Goal: Task Accomplishment & Management: Complete application form

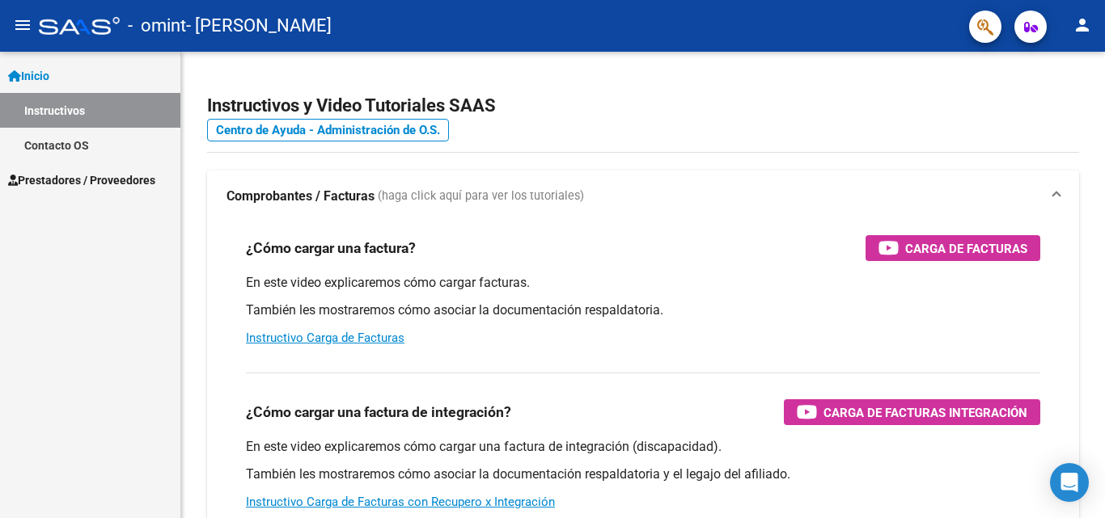
click at [124, 186] on span "Prestadores / Proveedores" at bounding box center [81, 180] width 147 height 18
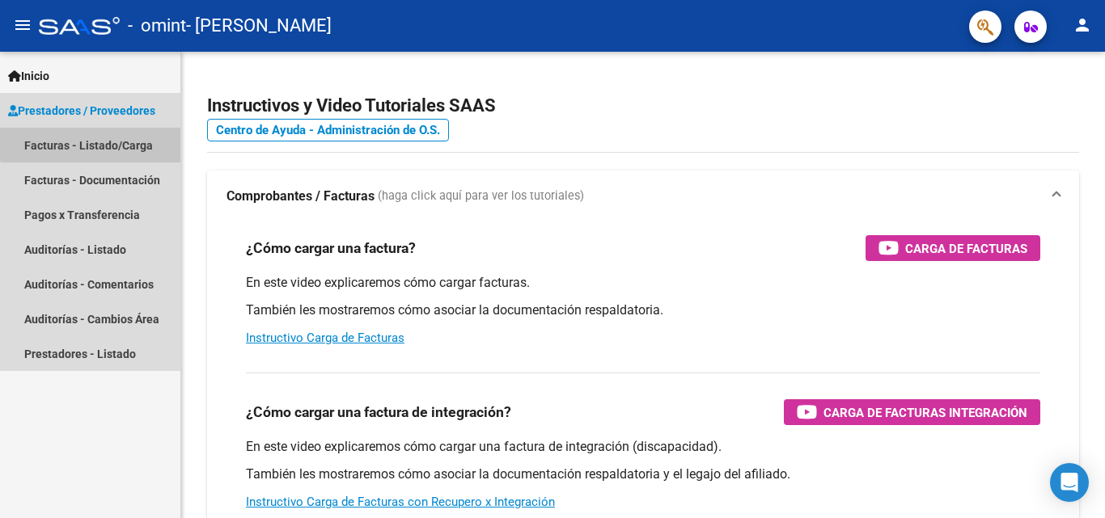
click at [143, 139] on link "Facturas - Listado/Carga" at bounding box center [90, 145] width 180 height 35
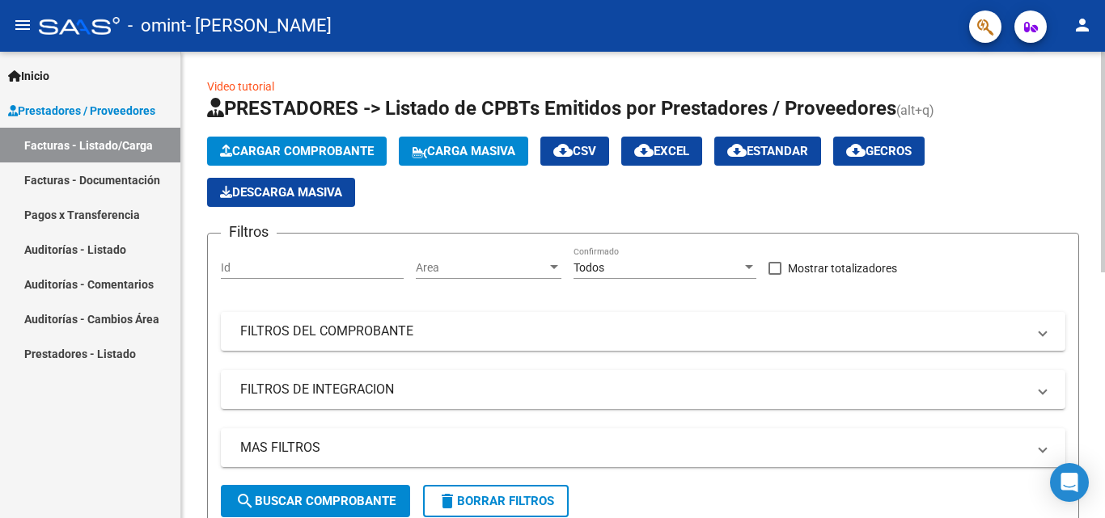
click at [294, 142] on button "Cargar Comprobante" at bounding box center [297, 151] width 180 height 29
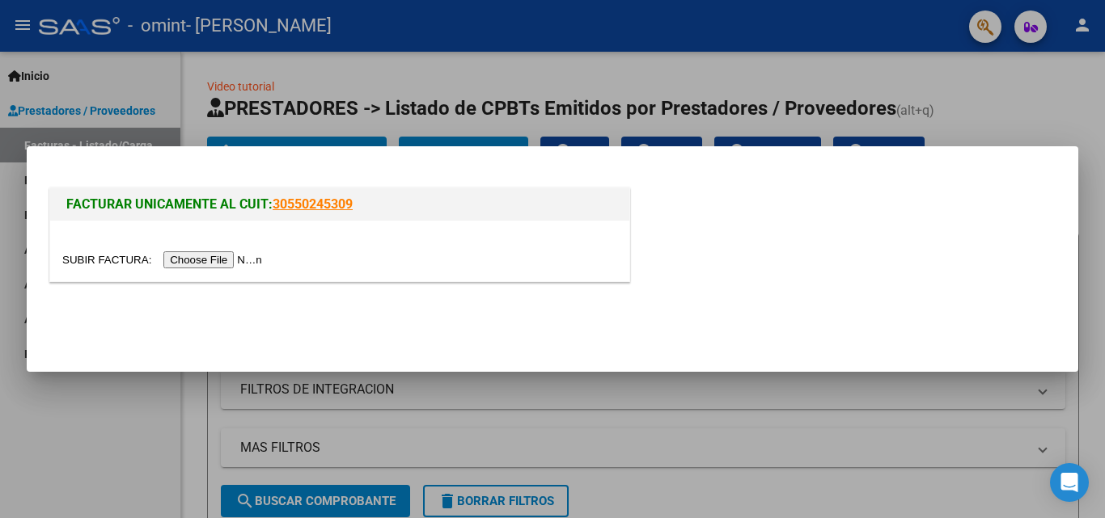
click at [256, 260] on input "file" at bounding box center [164, 260] width 205 height 17
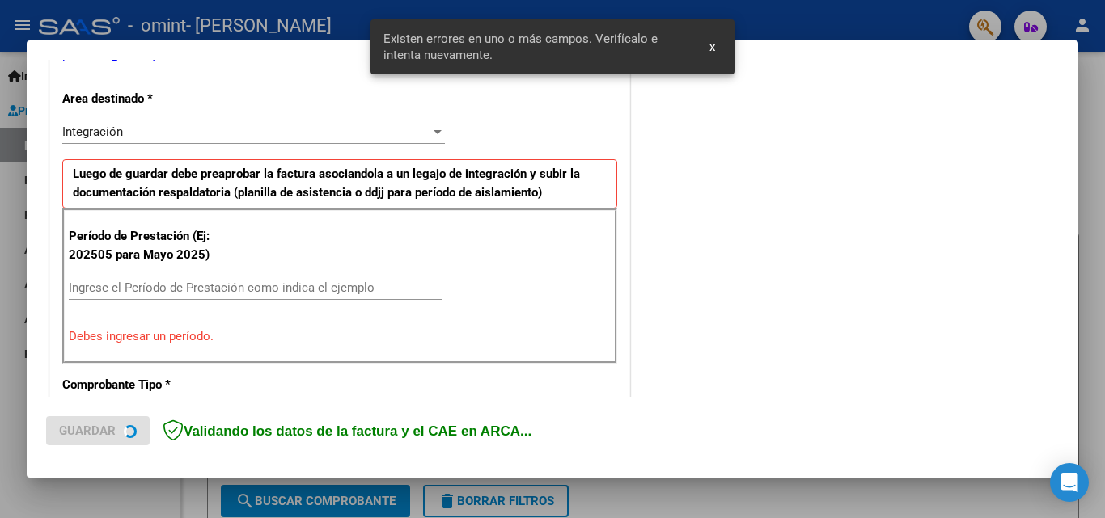
scroll to position [365, 0]
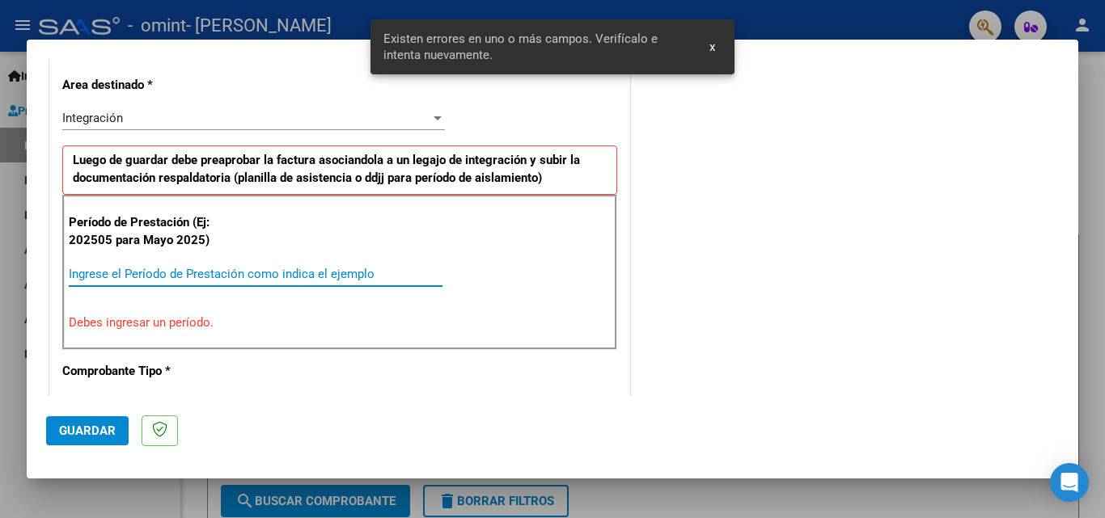
click at [137, 273] on input "Ingrese el Período de Prestación como indica el ejemplo" at bounding box center [256, 274] width 374 height 15
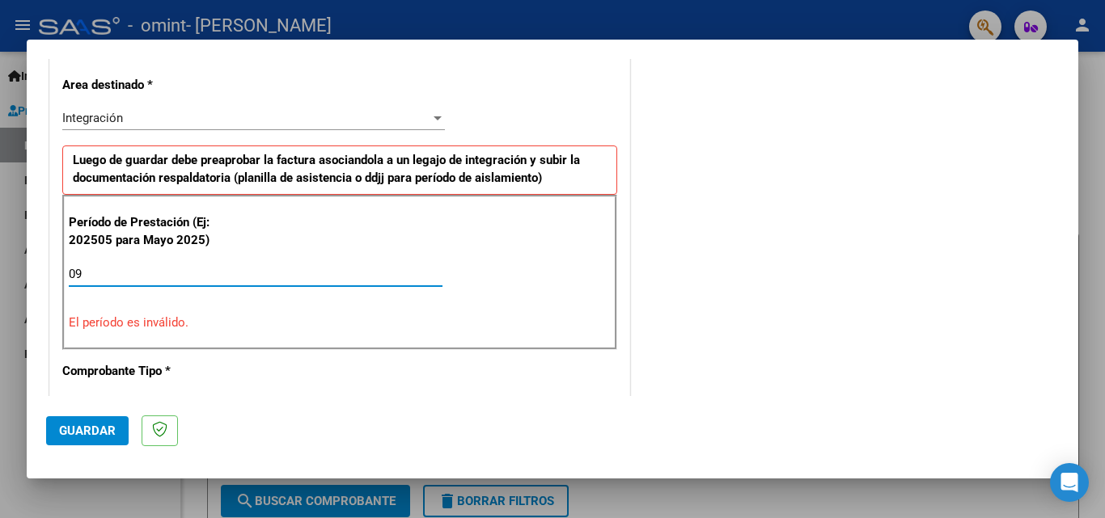
type input "0"
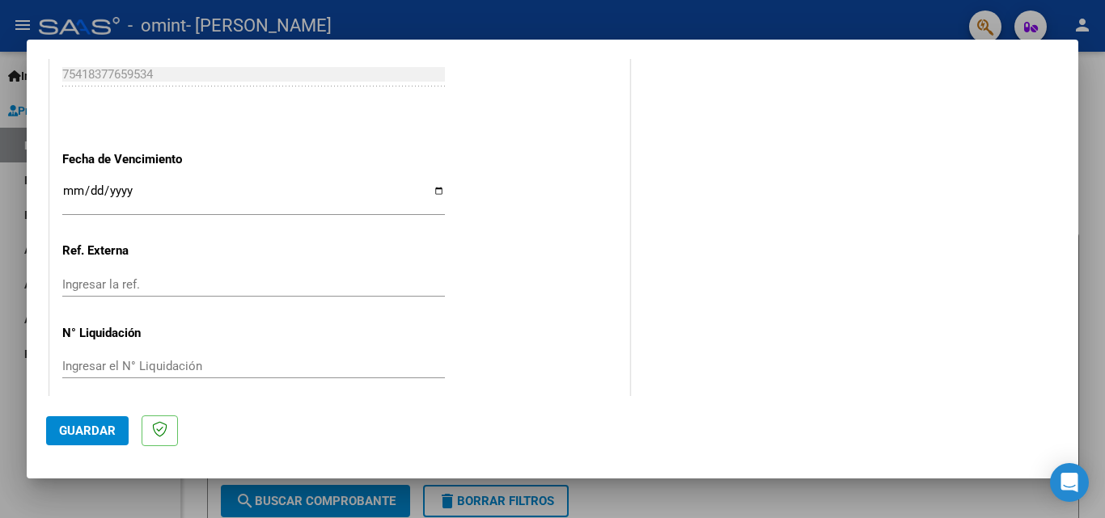
scroll to position [1086, 0]
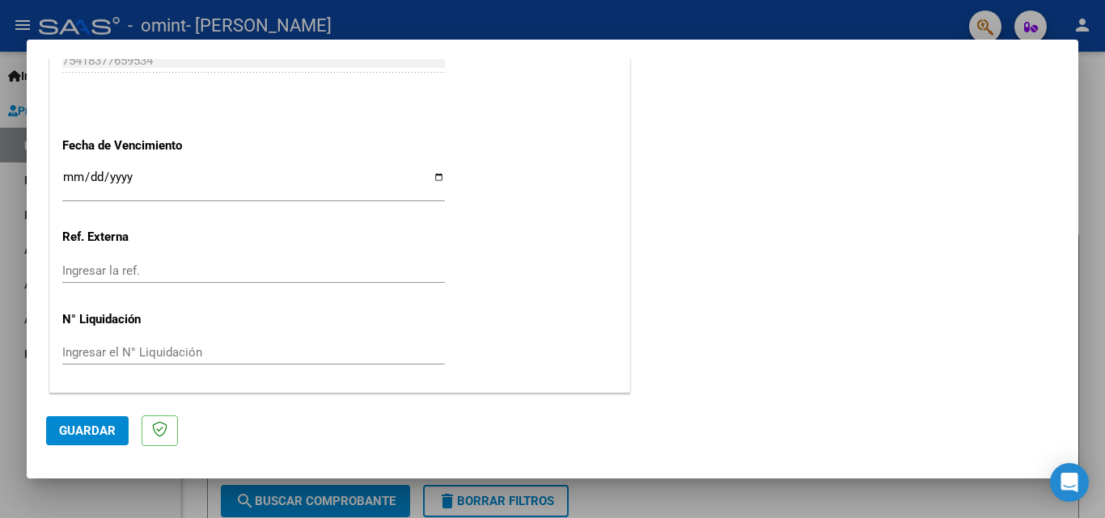
type input "202509"
click at [433, 177] on input "Ingresar la fecha" at bounding box center [253, 184] width 383 height 26
type input "[DATE]"
click at [83, 425] on span "Guardar" at bounding box center [87, 431] width 57 height 15
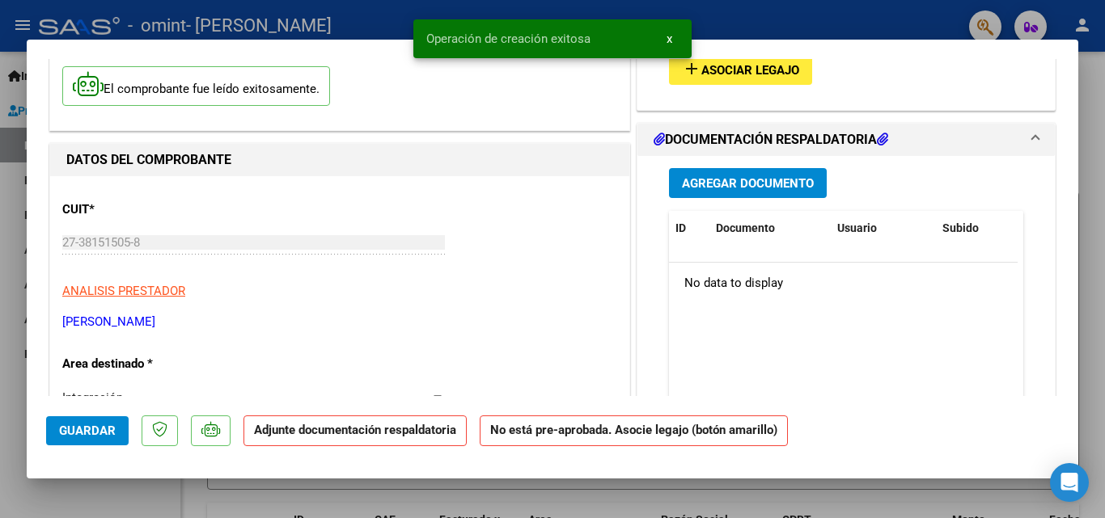
scroll to position [0, 0]
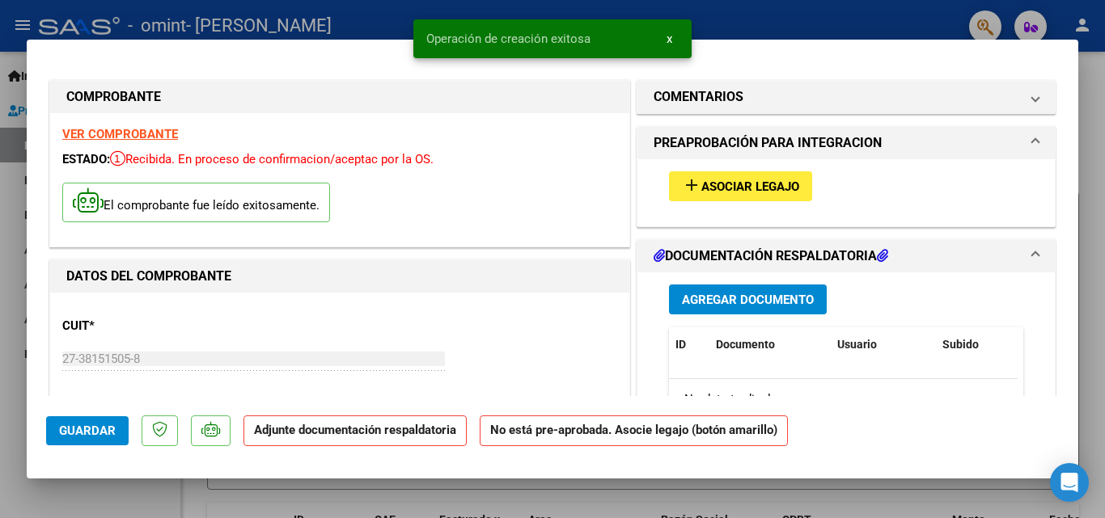
click at [773, 187] on span "Asociar Legajo" at bounding box center [750, 187] width 98 height 15
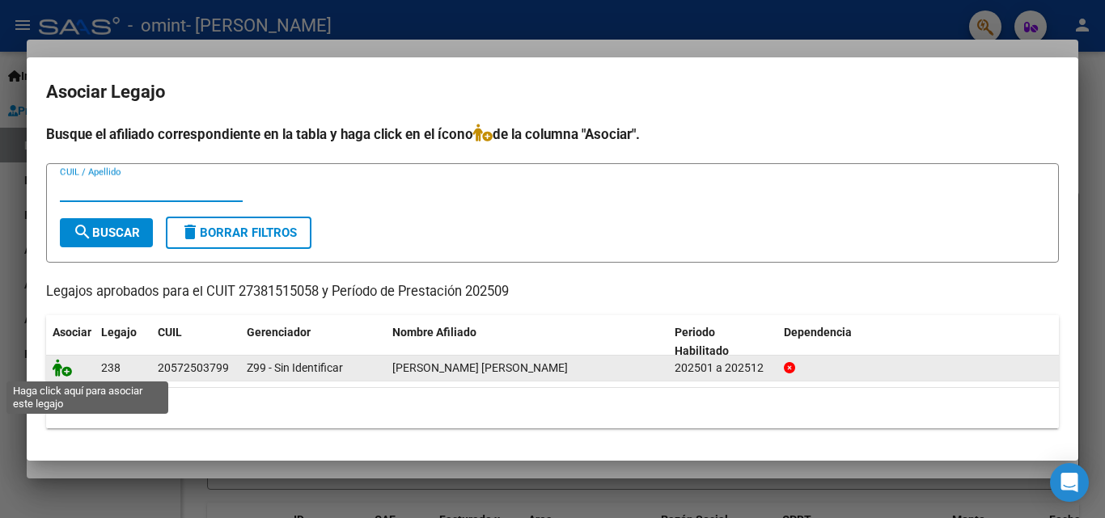
click at [66, 368] on icon at bounding box center [62, 368] width 19 height 18
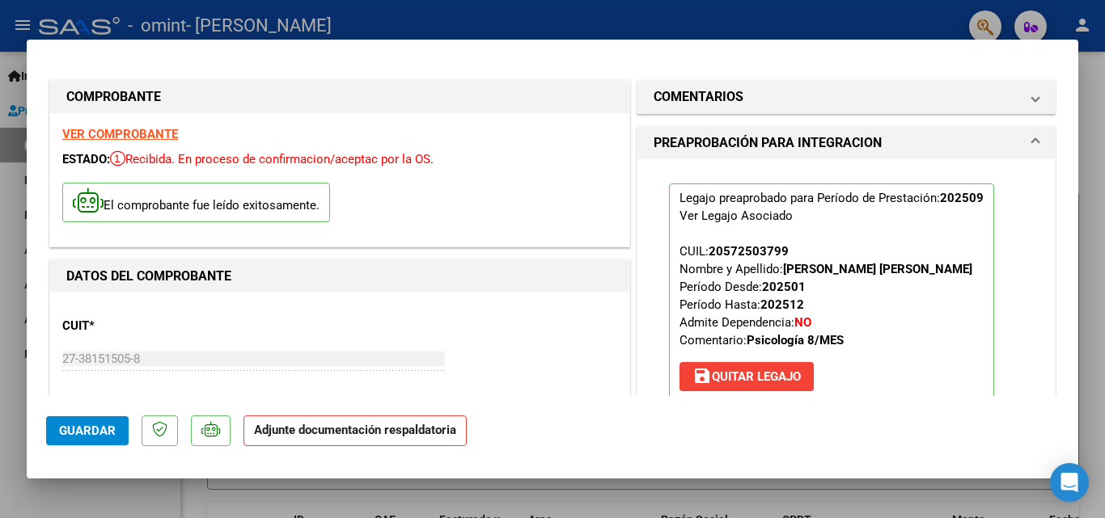
scroll to position [243, 0]
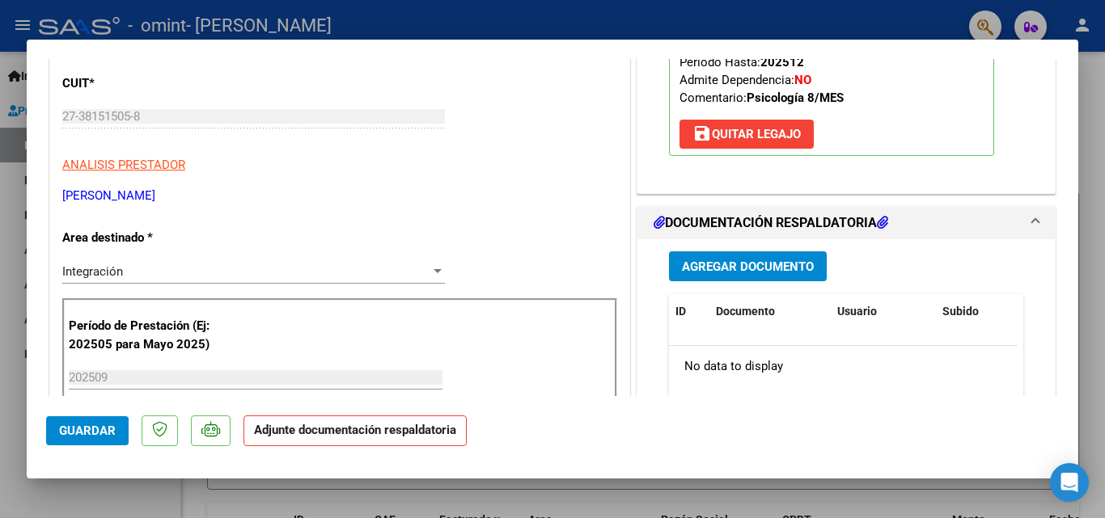
click at [806, 268] on span "Agregar Documento" at bounding box center [748, 267] width 132 height 15
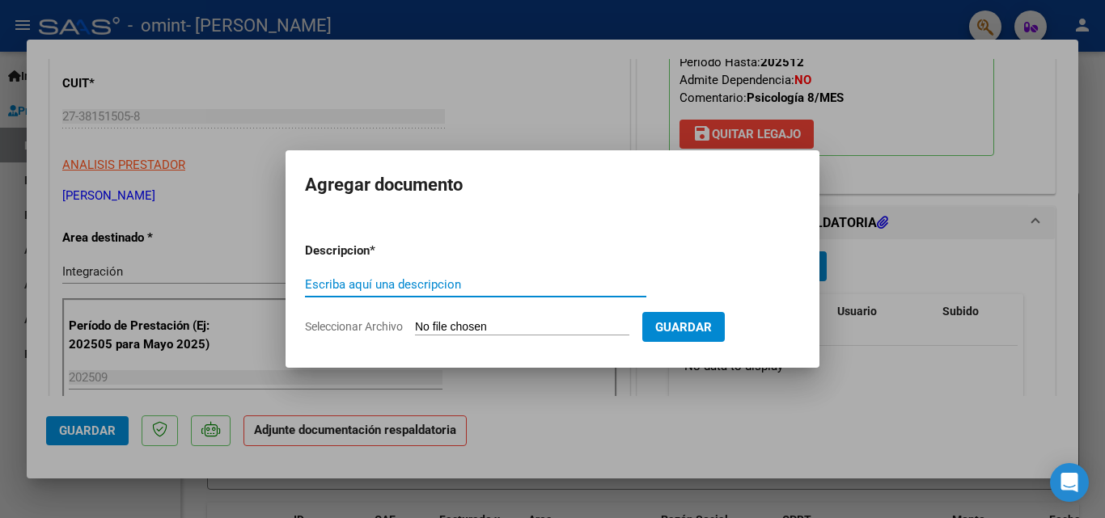
click at [477, 285] on input "Escriba aquí una descripcion" at bounding box center [475, 284] width 341 height 15
type input "PLANILLA DE ASISTENCIA [PERSON_NAME] PSICOLOGIA."
click at [605, 328] on input "Seleccionar Archivo" at bounding box center [522, 327] width 214 height 15
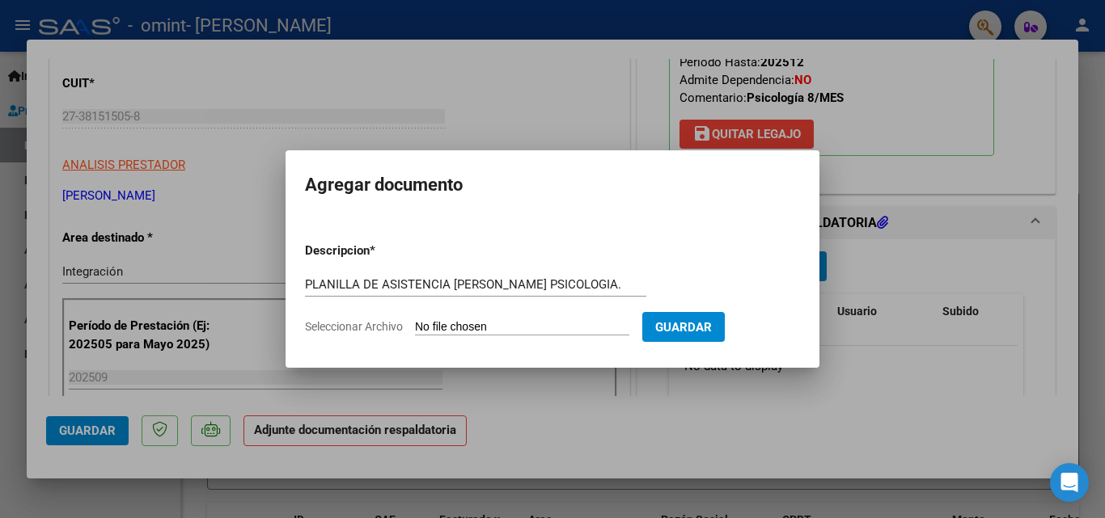
type input "C:\fakepath\Planilla de asistencia [PERSON_NAME] [DATE].pdf"
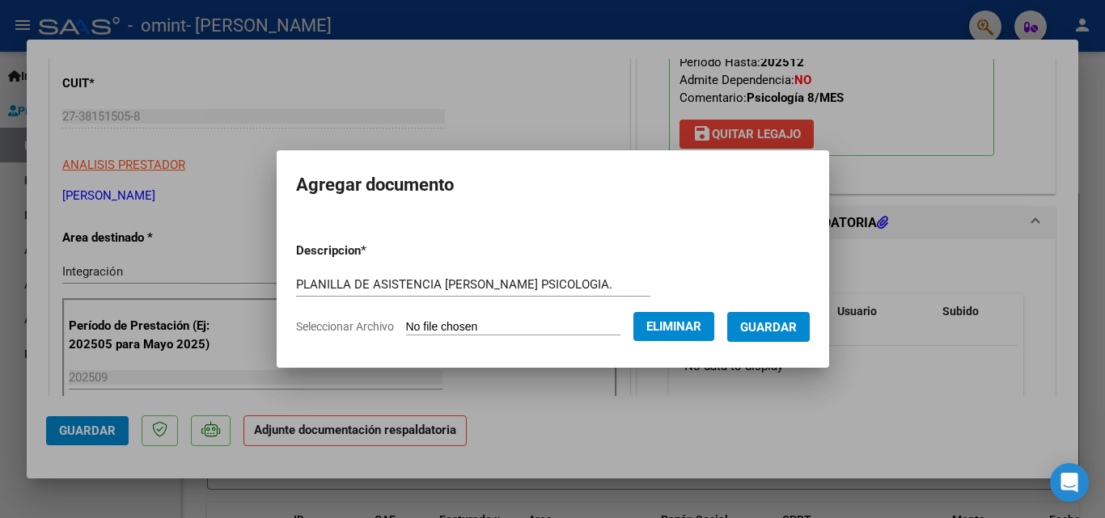
click at [776, 332] on span "Guardar" at bounding box center [768, 327] width 57 height 15
